Goal: Subscribe to service/newsletter

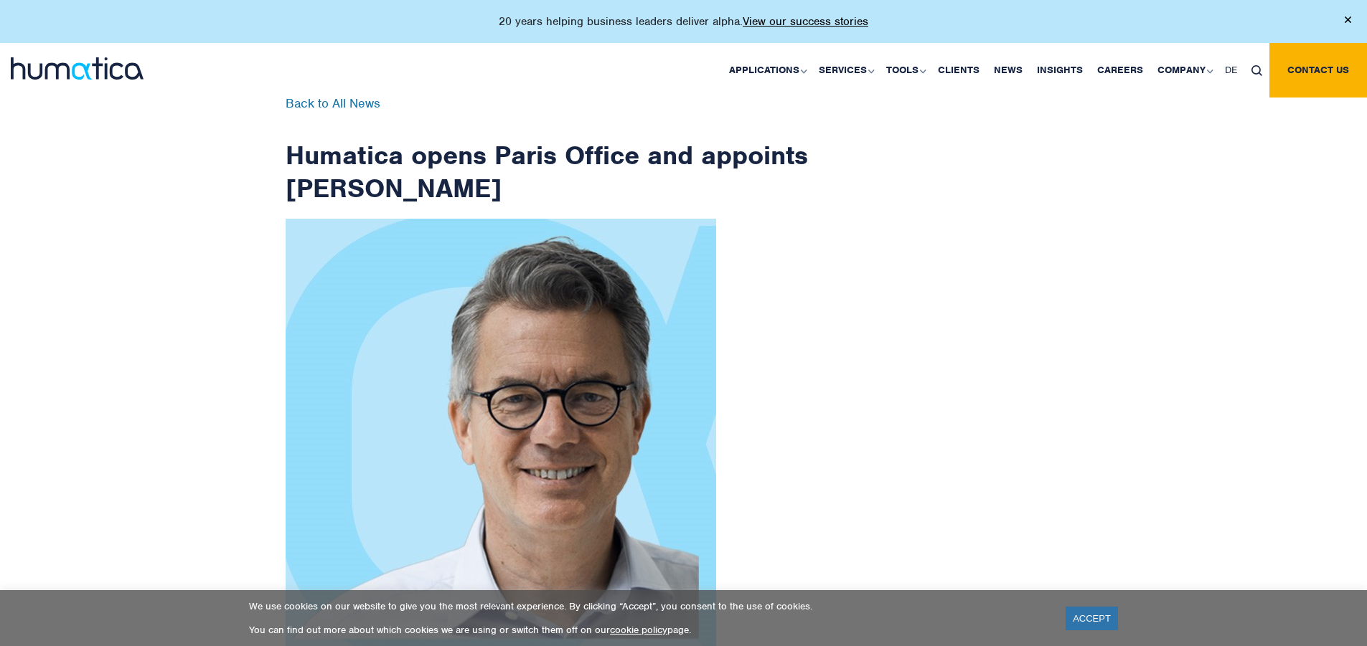
scroll to position [2289, 0]
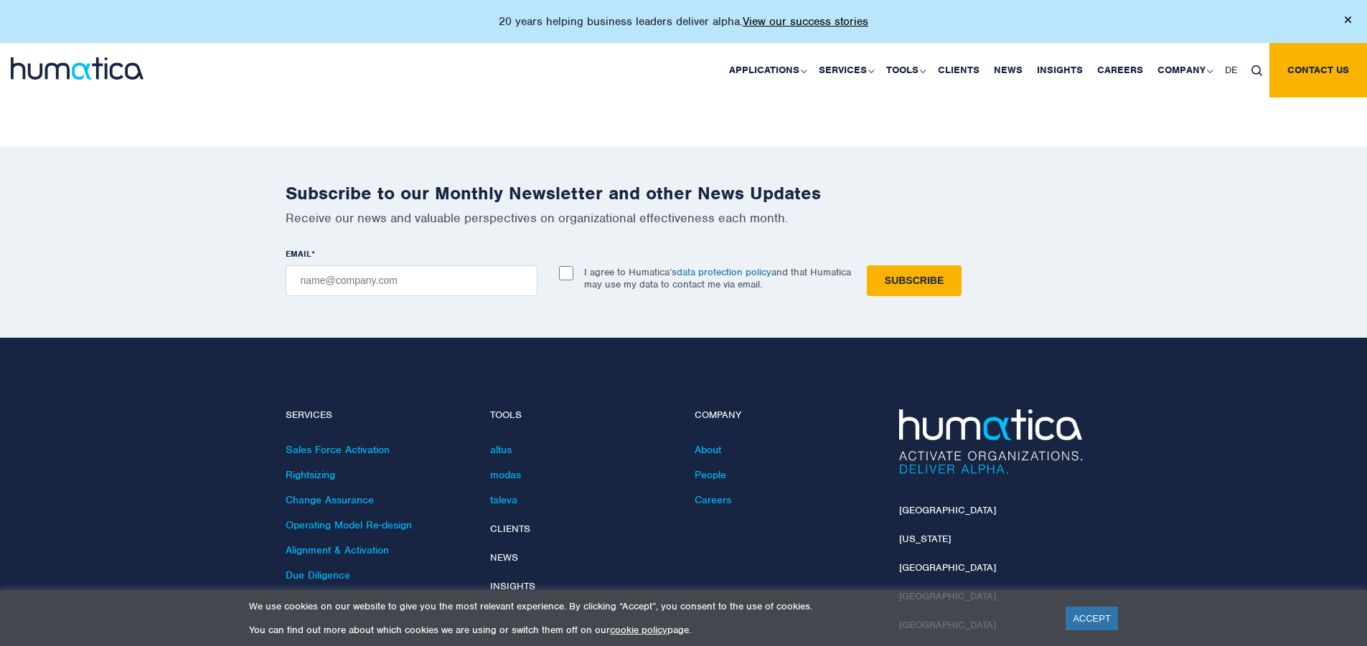
checkbox input "true"
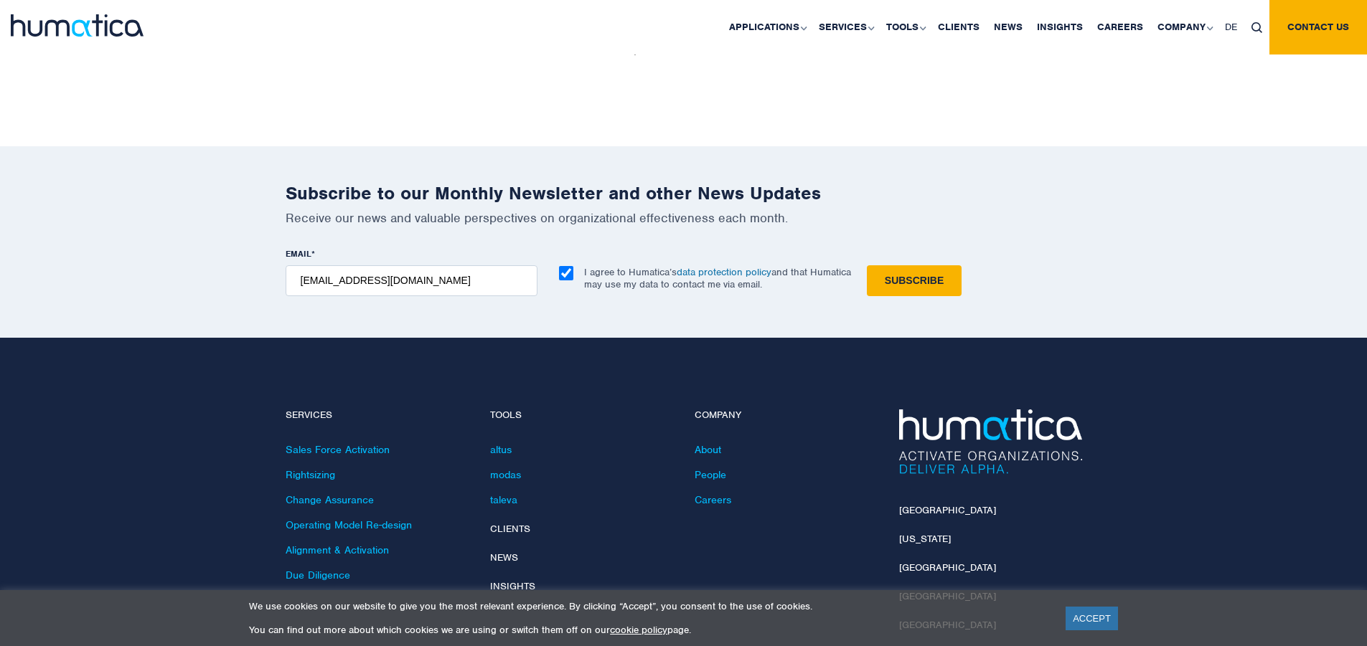
type input "[EMAIL_ADDRESS][DOMAIN_NAME]"
click at [867, 265] on input "Subscribe" at bounding box center [914, 280] width 95 height 31
